Goal: Answer question/provide support

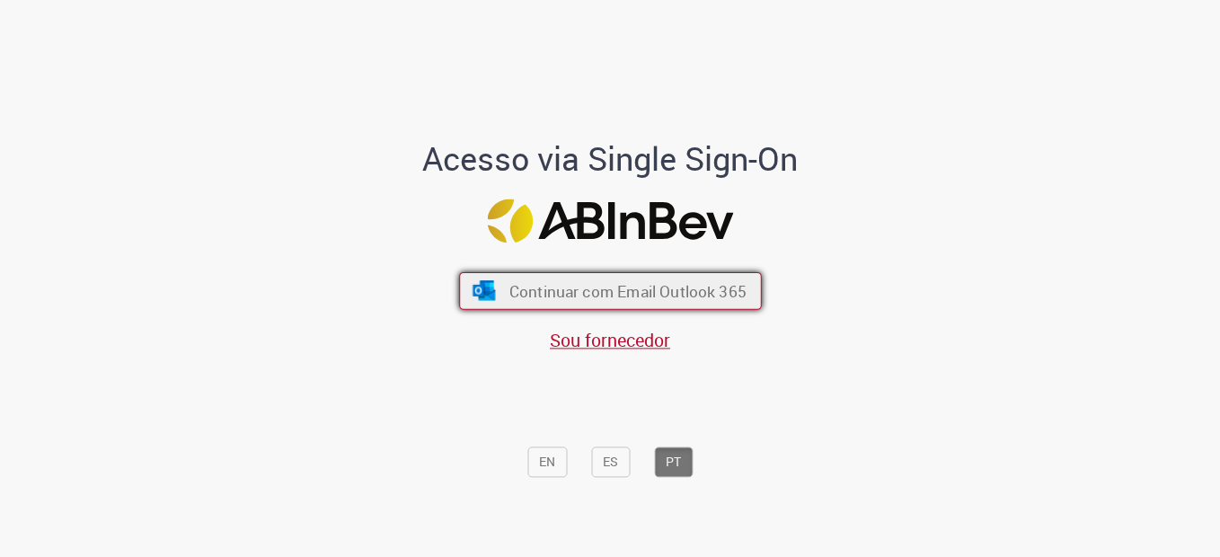
click at [561, 296] on span "Continuar com Email Outlook 365" at bounding box center [626, 290] width 237 height 21
click at [474, 289] on img "submit" at bounding box center [484, 291] width 26 height 20
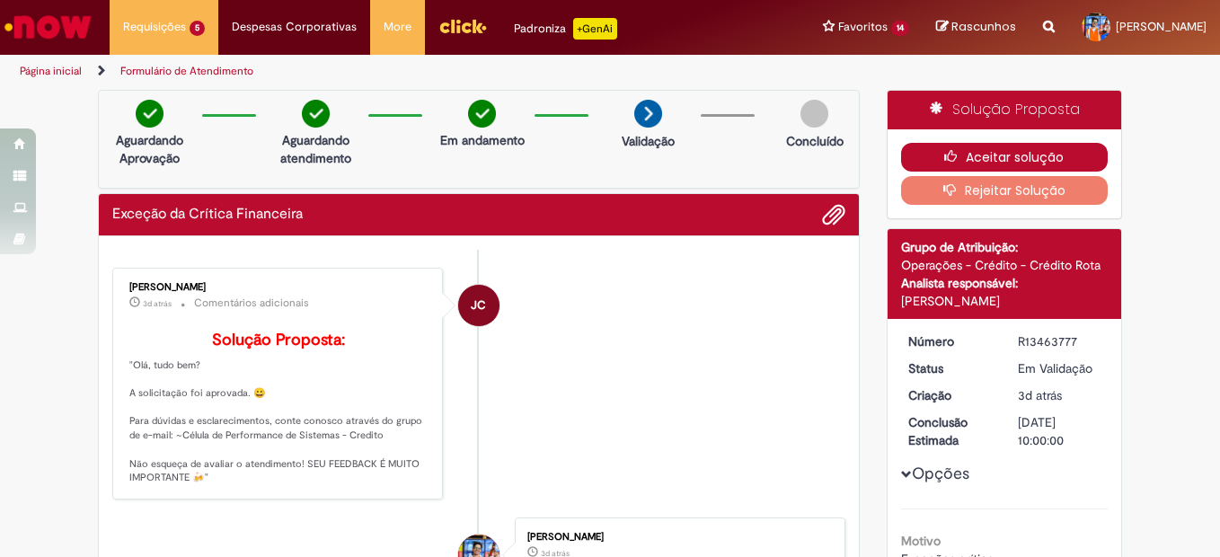
click at [982, 159] on button "Aceitar solução" at bounding box center [1004, 157] width 207 height 29
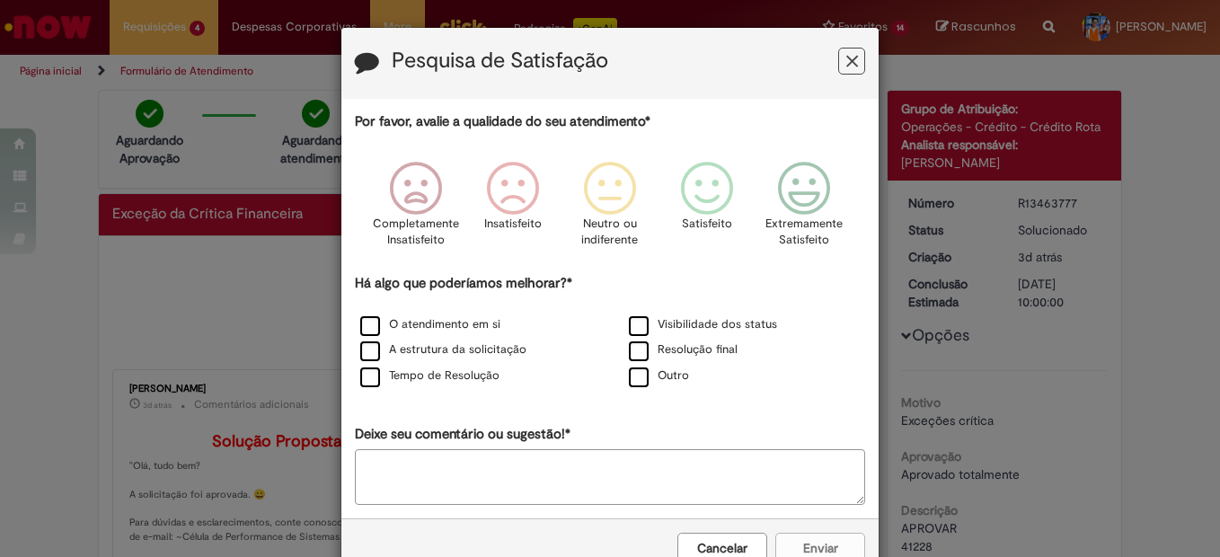
click at [855, 64] on button "Feedback" at bounding box center [851, 61] width 27 height 27
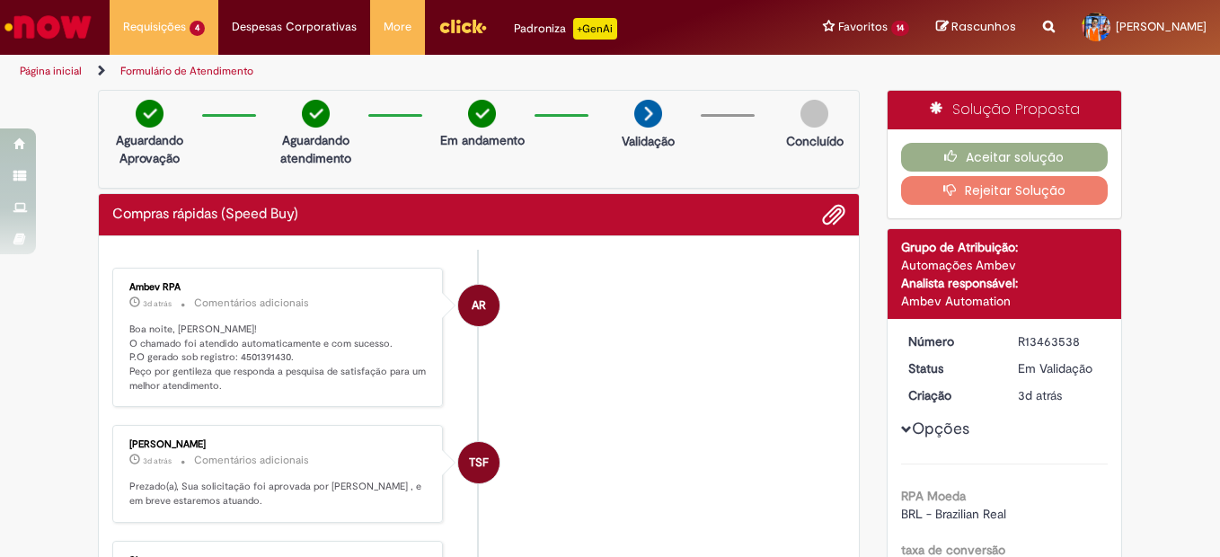
click at [256, 358] on p "Boa noite, Artur! O chamado foi atendido automaticamente e com sucesso. P.O ger…" at bounding box center [278, 357] width 299 height 71
click at [748, 355] on li "AR Ambev RPA 3d atrás 3 dias atrás Comentários adicionais Boa noite, Artur! O c…" at bounding box center [478, 338] width 733 height 140
click at [944, 155] on icon "button" at bounding box center [955, 156] width 22 height 13
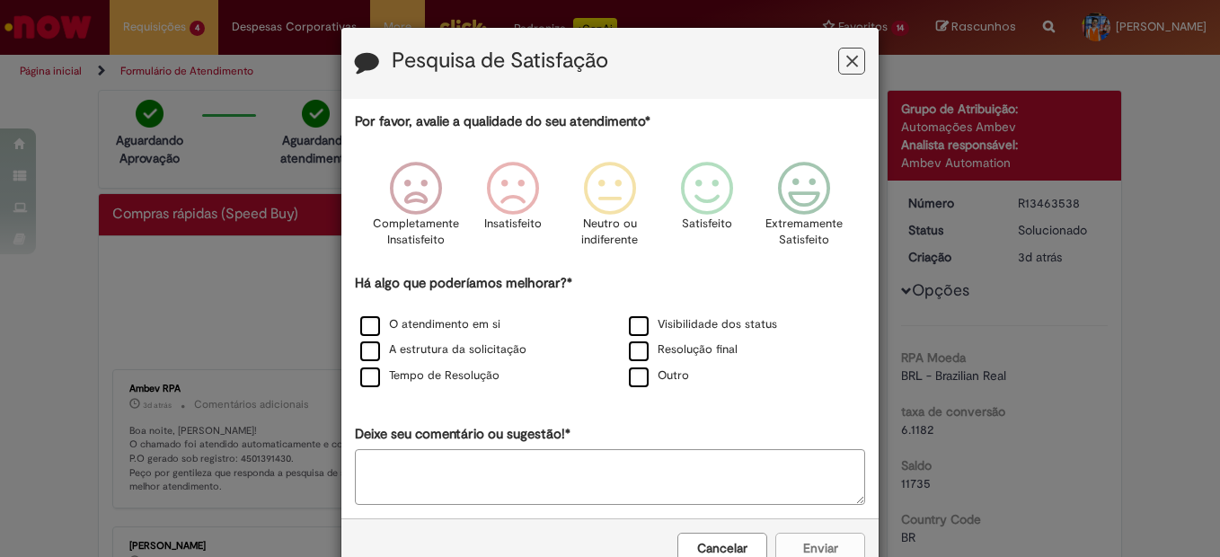
click at [838, 63] on button "Feedback" at bounding box center [851, 61] width 27 height 27
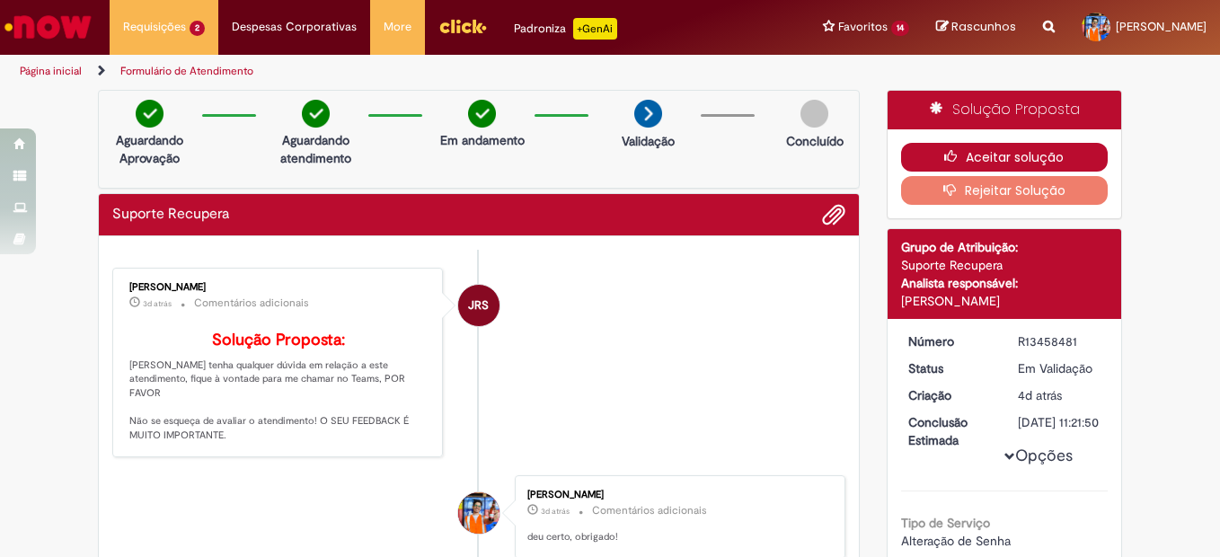
click at [1040, 146] on button "Aceitar solução" at bounding box center [1004, 157] width 207 height 29
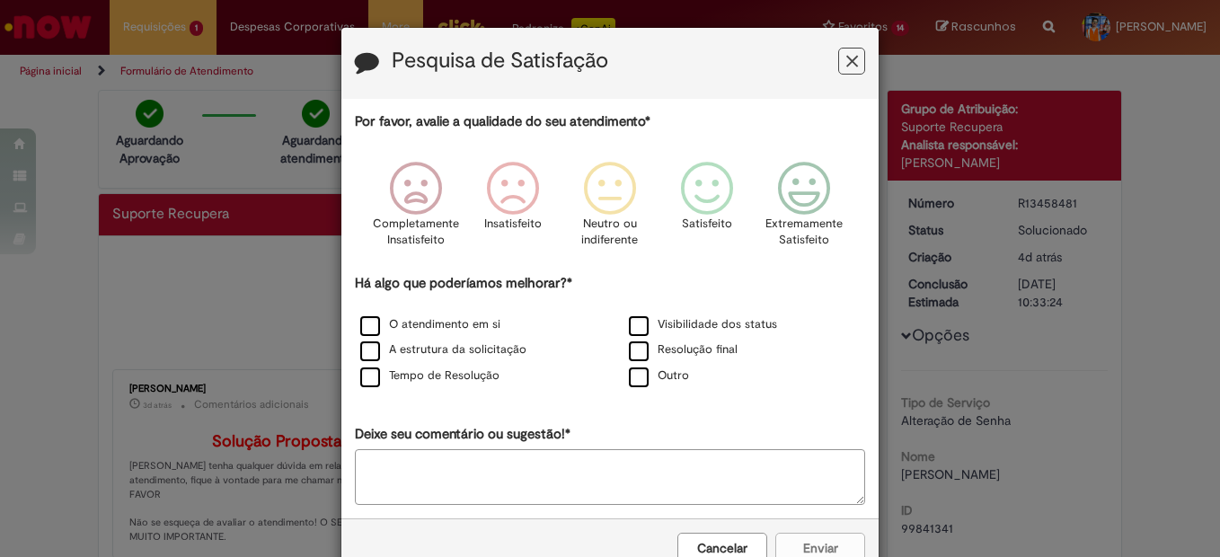
click at [852, 57] on button "Feedback" at bounding box center [851, 61] width 27 height 27
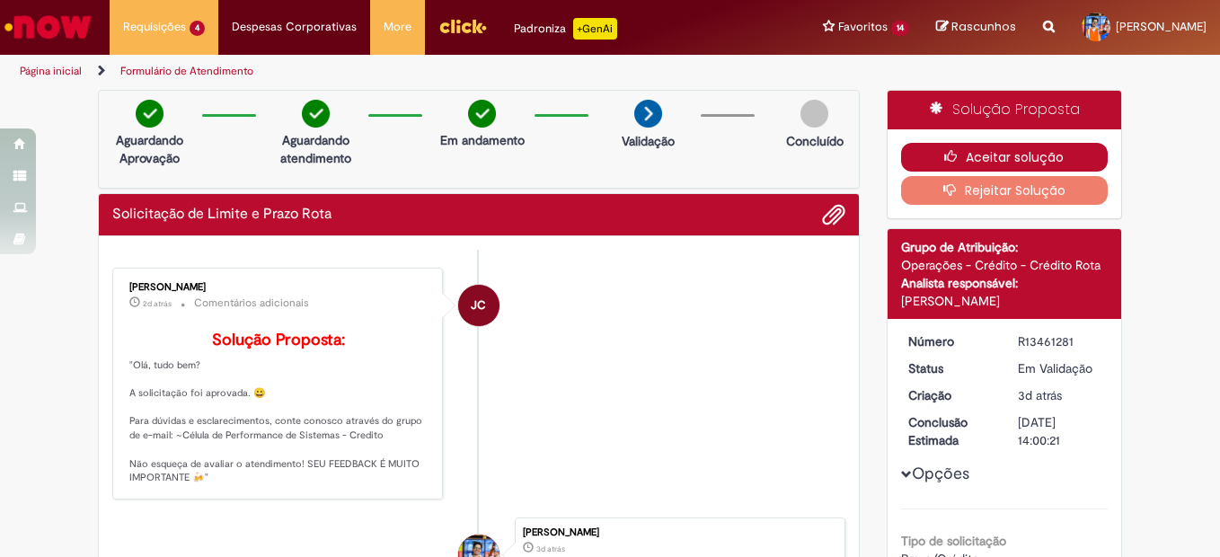
click at [960, 156] on button "Aceitar solução" at bounding box center [1004, 157] width 207 height 29
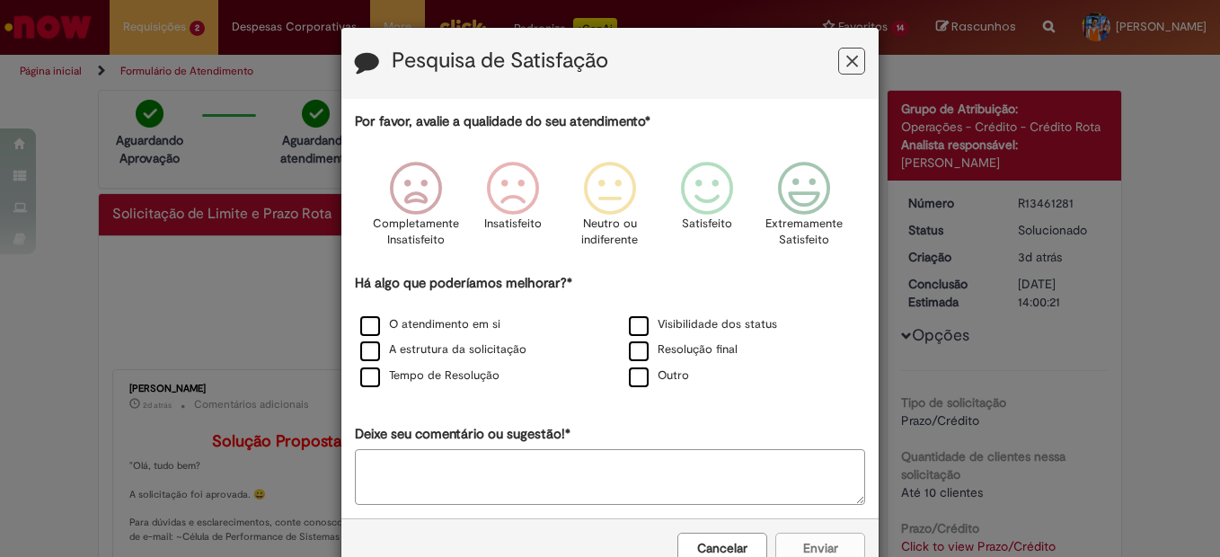
click at [848, 57] on icon "Feedback" at bounding box center [852, 61] width 12 height 19
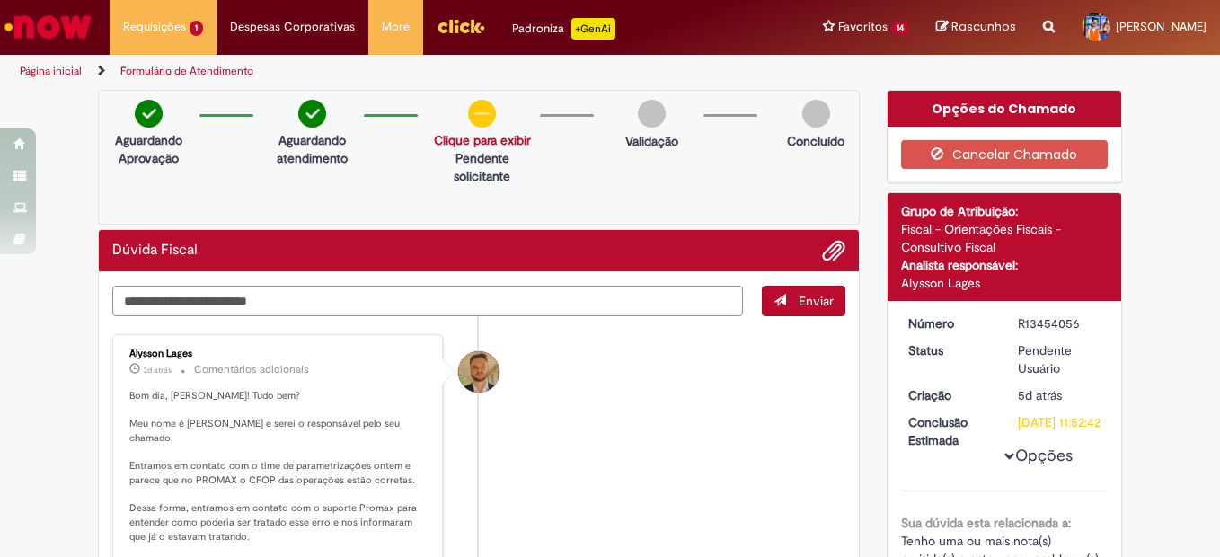
scroll to position [180, 0]
